Goal: Find contact information: Find contact information

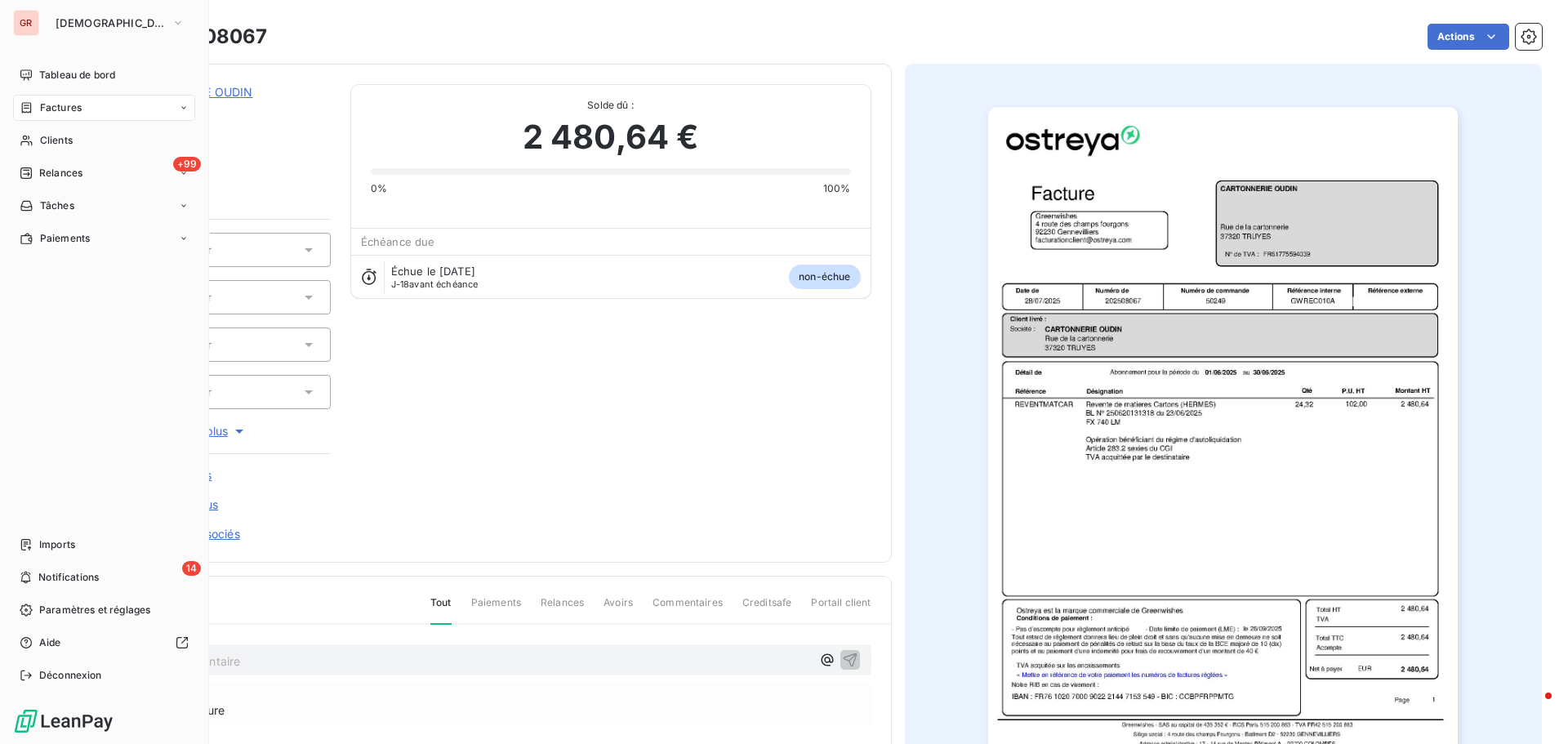
click at [82, 106] on div "Factures" at bounding box center [104, 108] width 182 height 26
click at [69, 208] on span "Clients" at bounding box center [56, 206] width 32 height 15
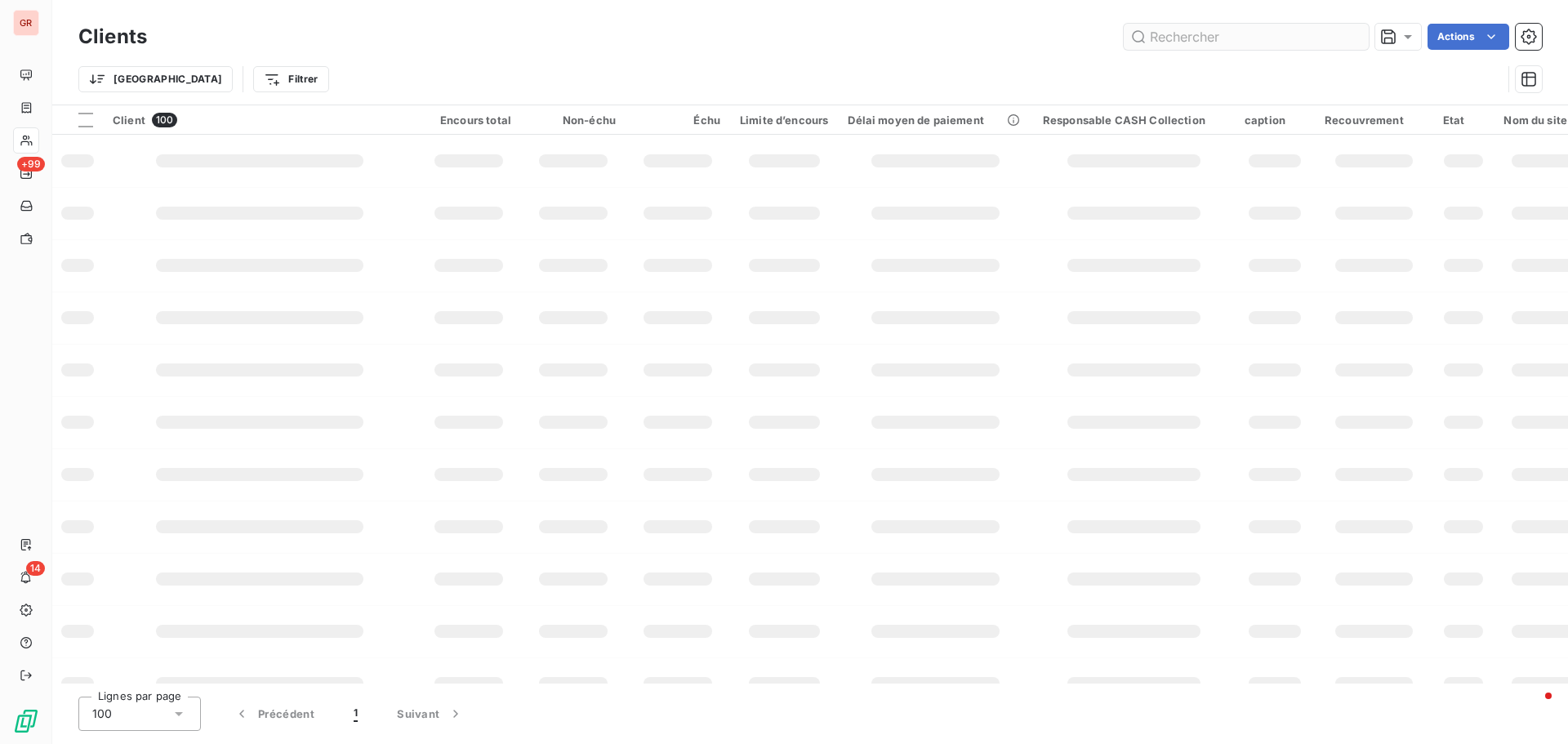
click at [1223, 36] on input "text" at bounding box center [1246, 37] width 245 height 26
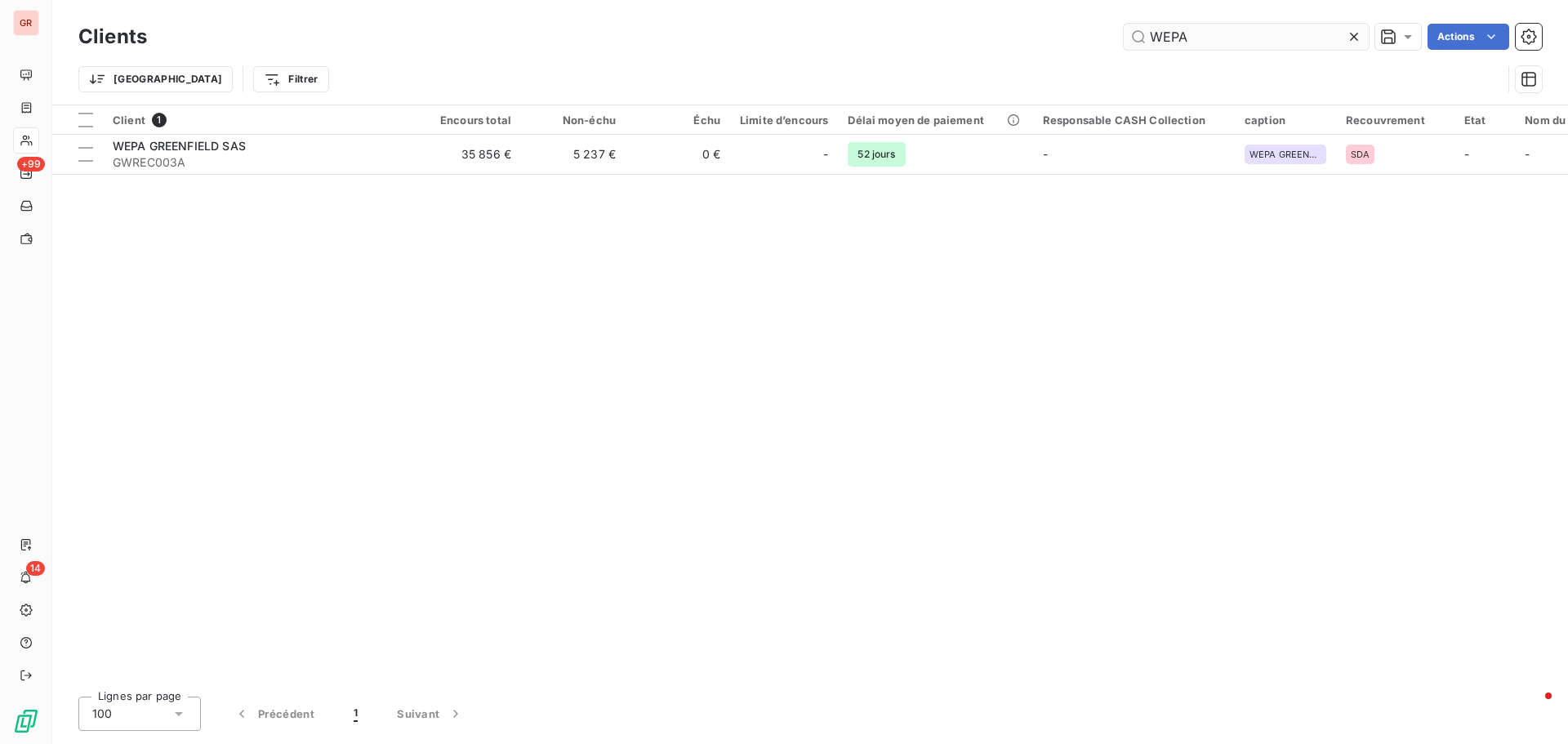
type input "WEPA"
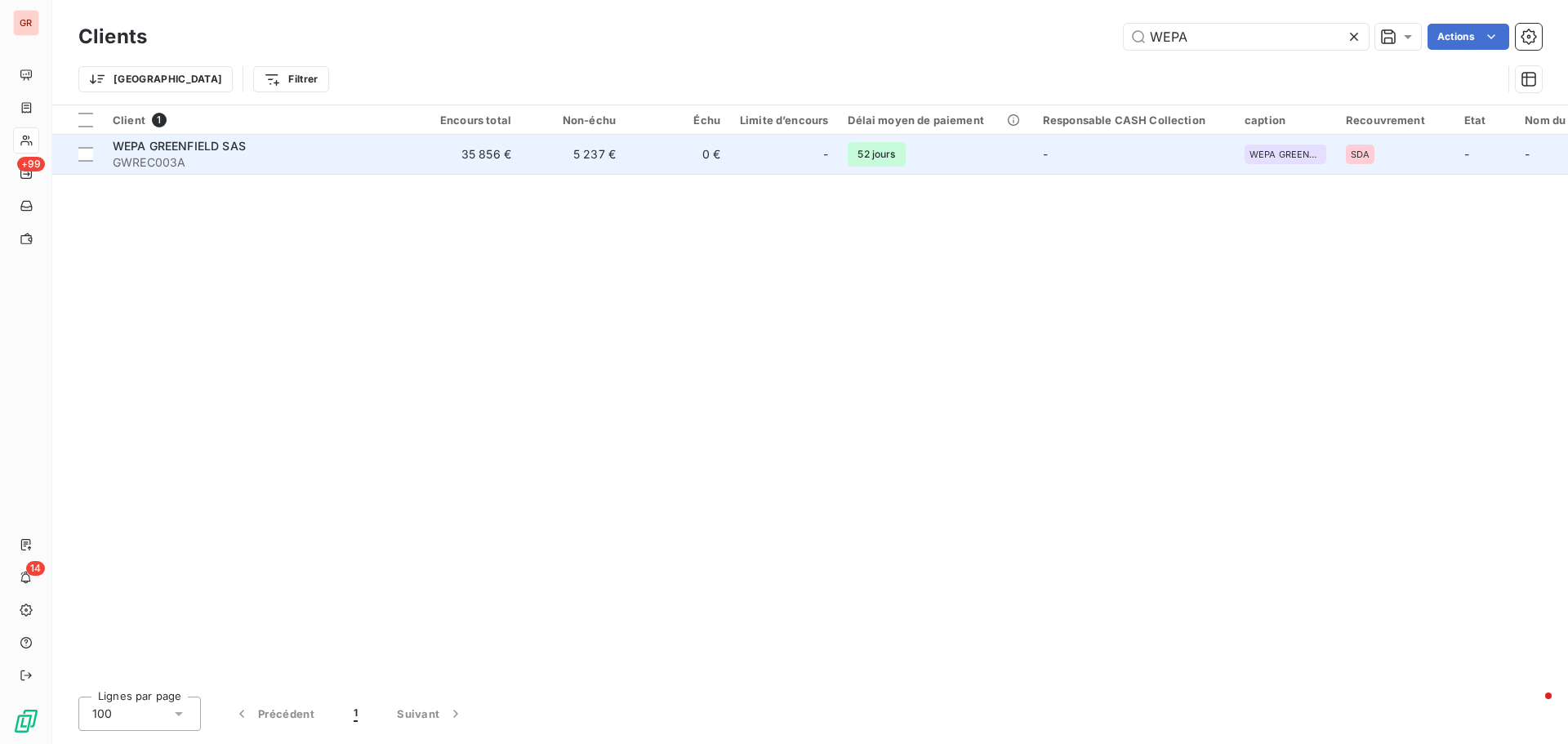
click at [192, 142] on span "WEPA GREENFIELD SAS" at bounding box center [179, 146] width 133 height 14
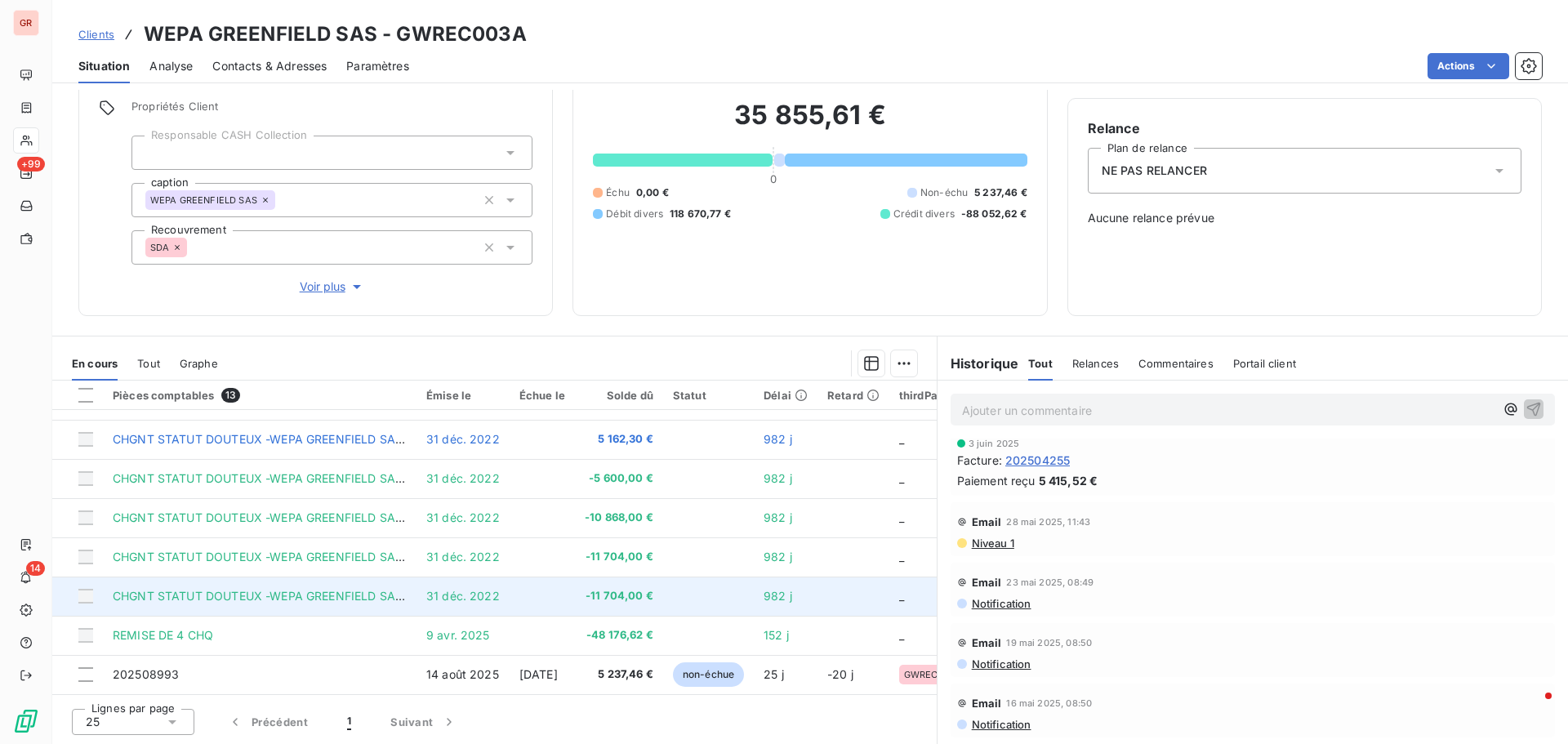
scroll to position [232, 0]
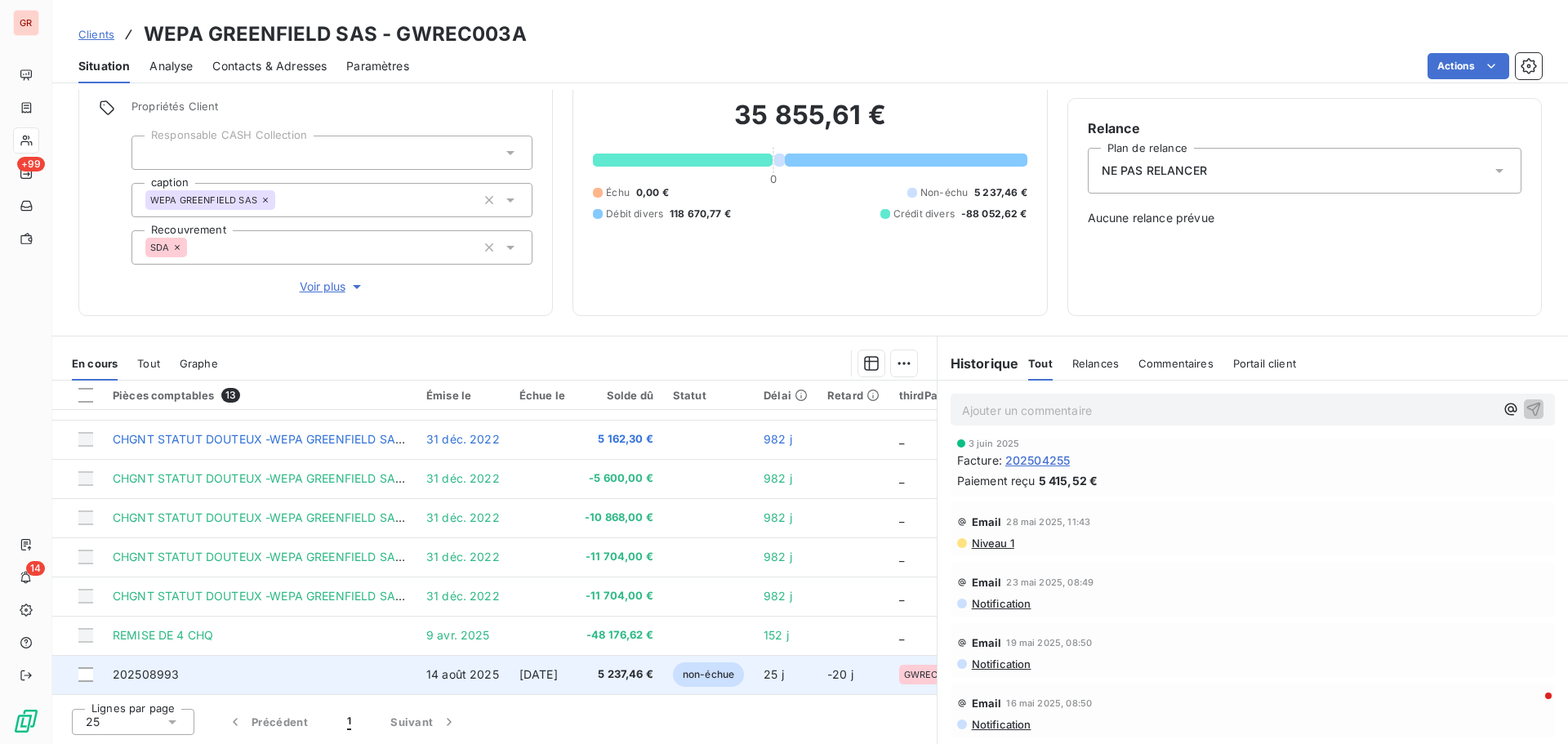
click at [500, 674] on td "14 août 2025" at bounding box center [463, 675] width 93 height 39
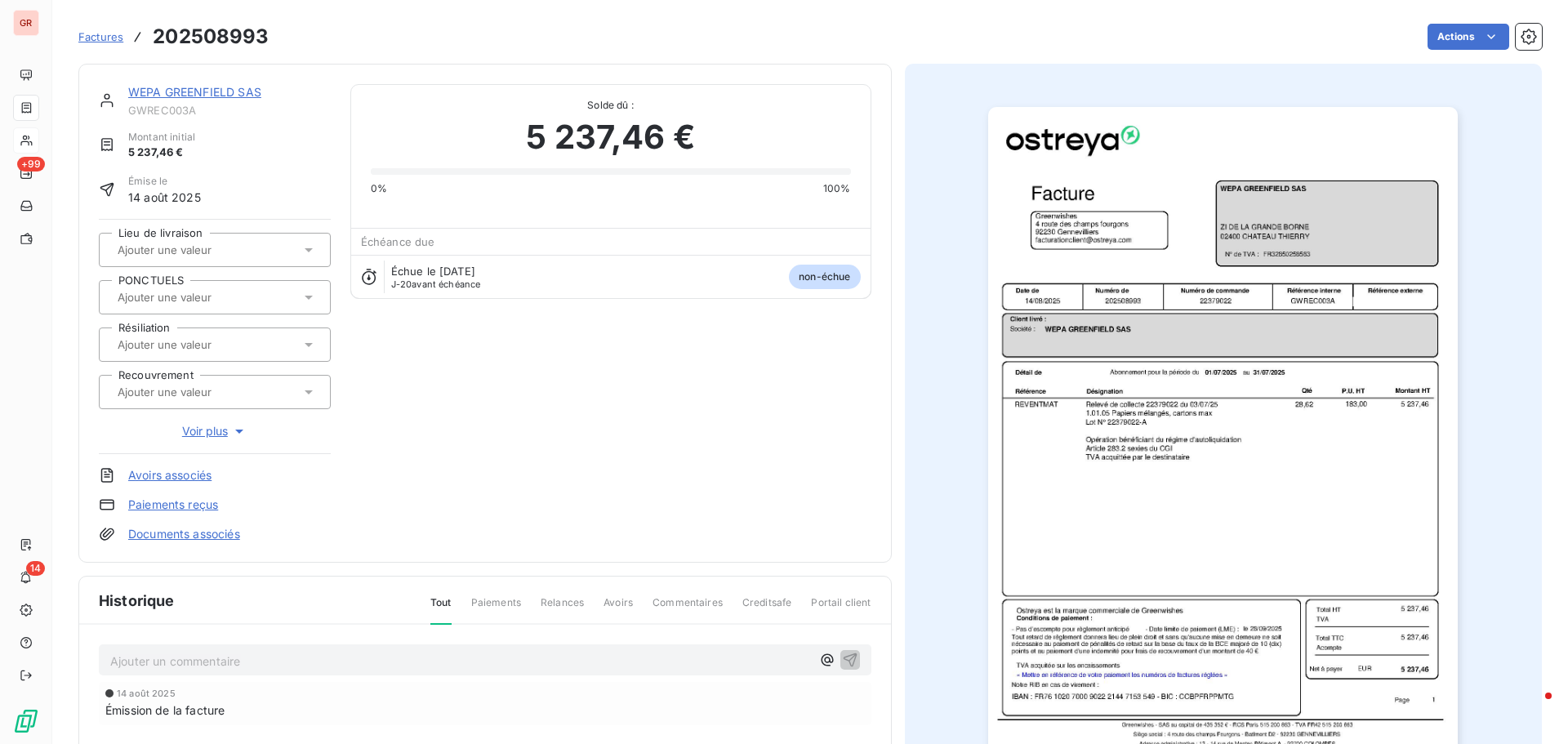
click at [1210, 429] on img "button" at bounding box center [1222, 439] width 470 height 665
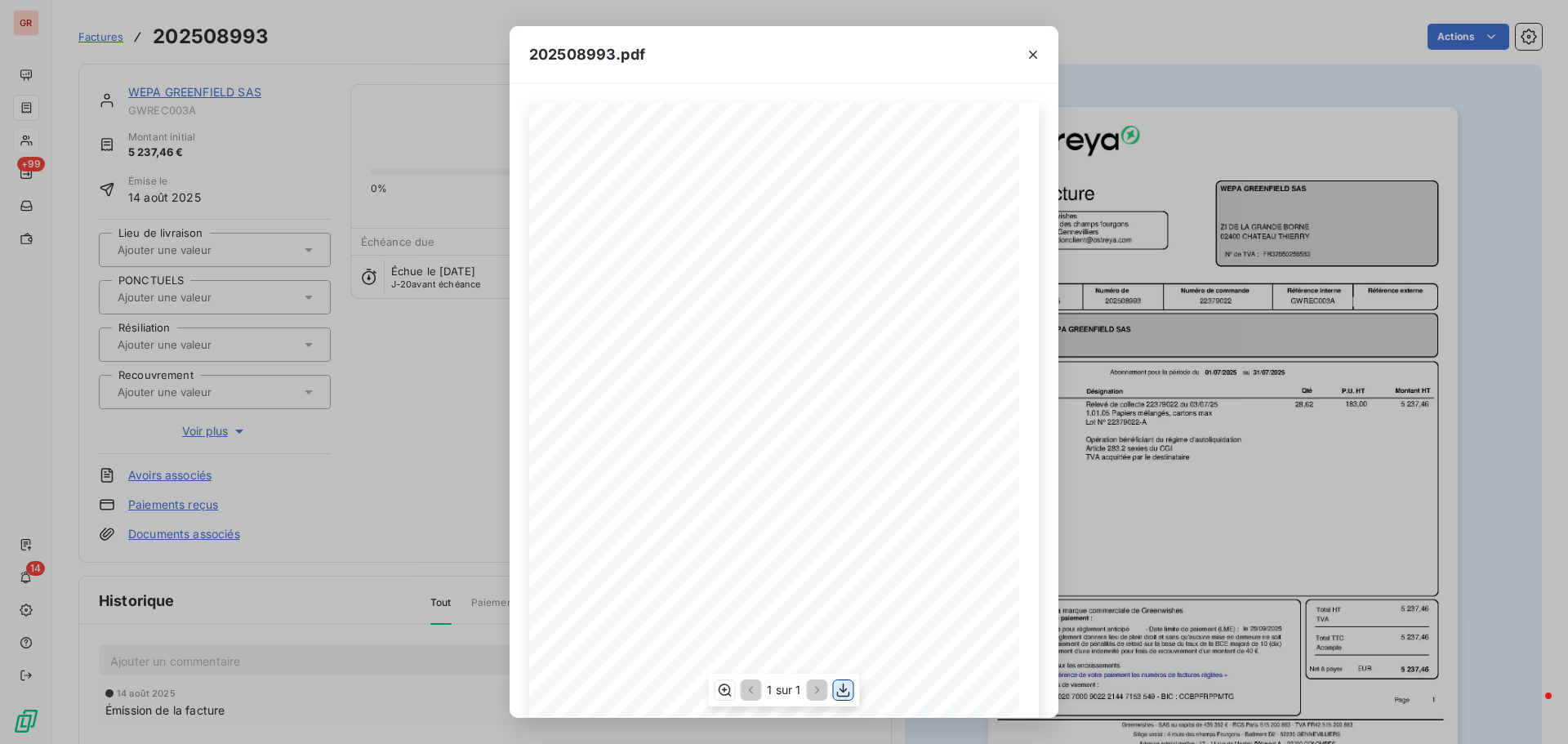
click at [845, 692] on icon "button" at bounding box center [844, 690] width 17 height 17
click at [1033, 51] on icon "button" at bounding box center [1032, 54] width 17 height 17
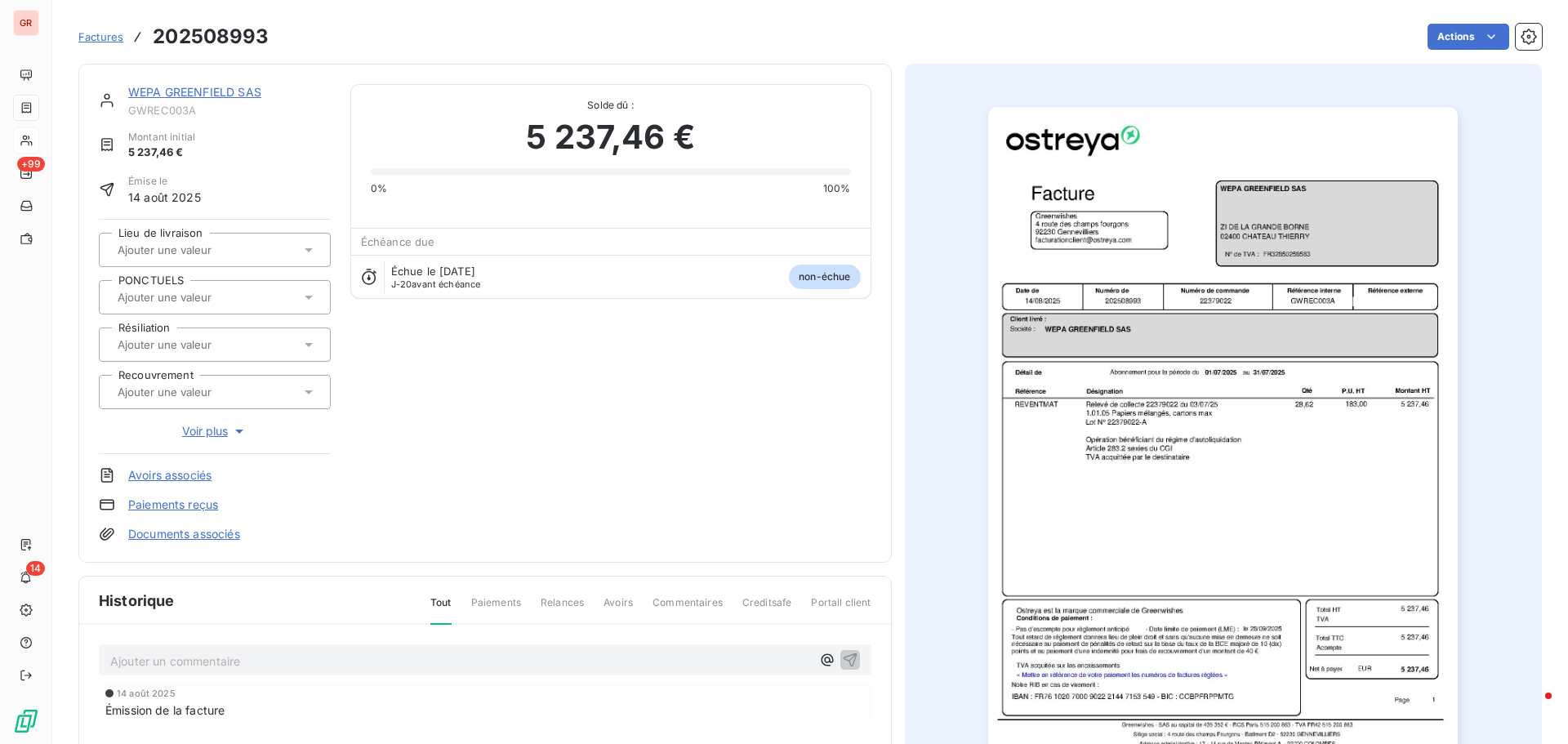
click at [227, 92] on link "WEPA GREENFIELD SAS" at bounding box center [195, 92] width 133 height 14
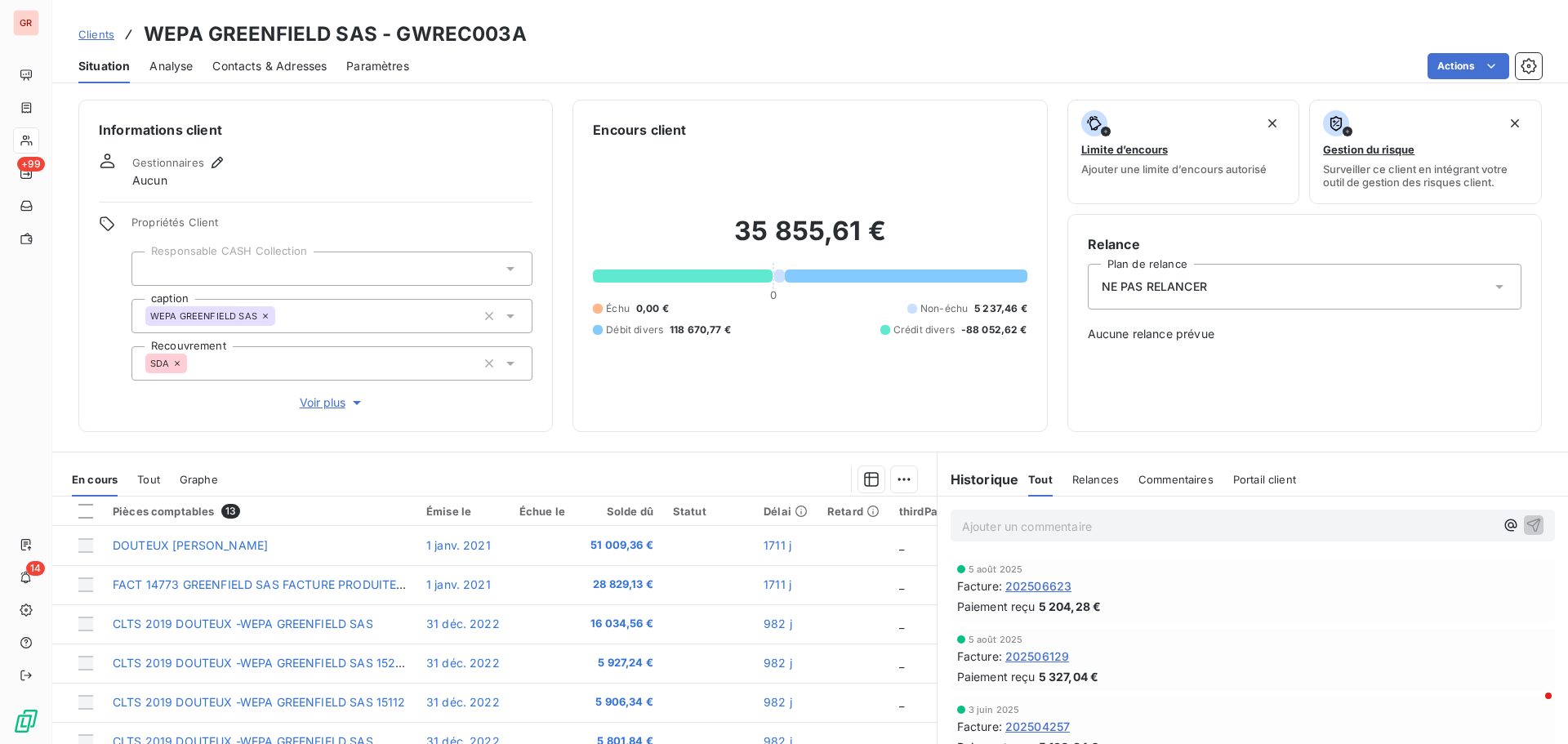
click at [311, 67] on span "Contacts & Adresses" at bounding box center [270, 66] width 115 height 17
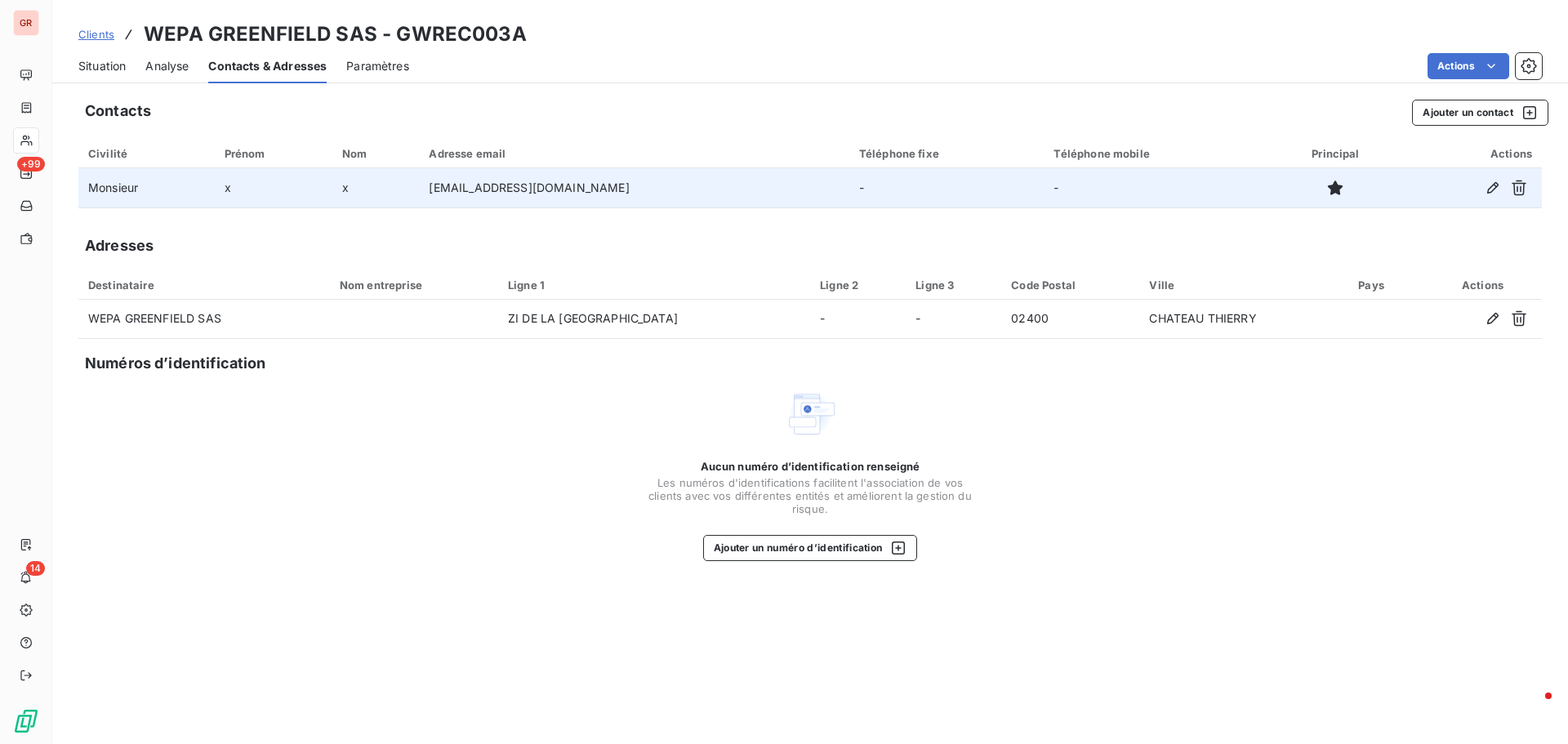
drag, startPoint x: 644, startPoint y: 191, endPoint x: 418, endPoint y: 191, distance: 226.0
click at [419, 191] on td "[EMAIL_ADDRESS][DOMAIN_NAME]" at bounding box center [634, 187] width 430 height 39
copy td "[EMAIL_ADDRESS][DOMAIN_NAME]"
